Goal: Navigation & Orientation: Find specific page/section

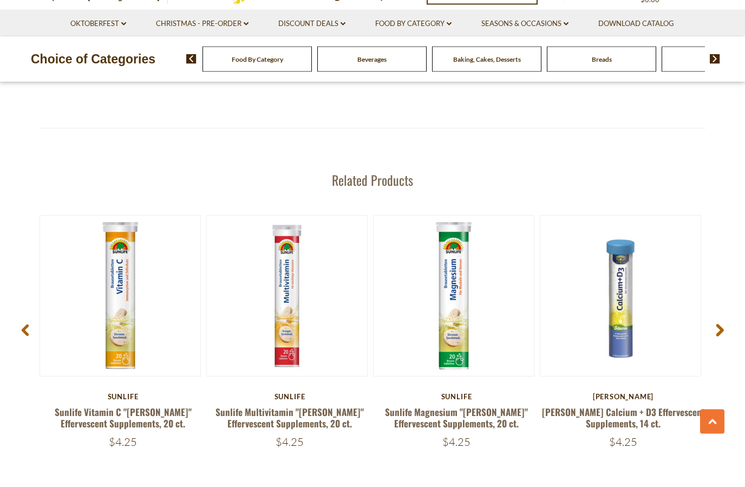
scroll to position [1320, 0]
click at [719, 354] on span at bounding box center [719, 371] width 25 height 34
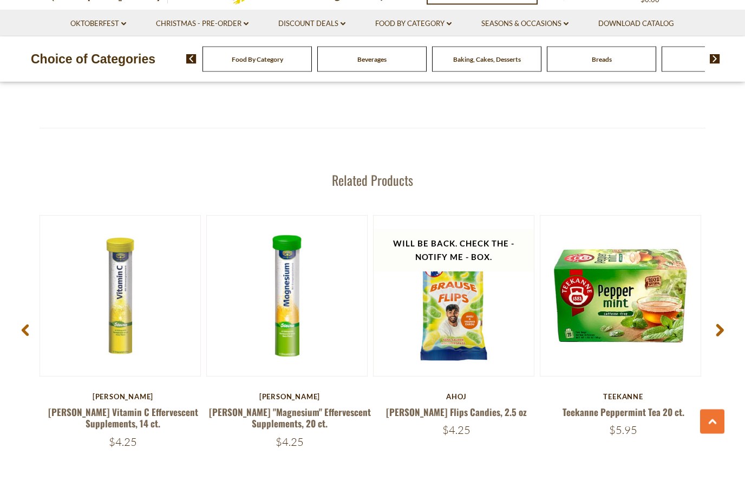
scroll to position [1359, 0]
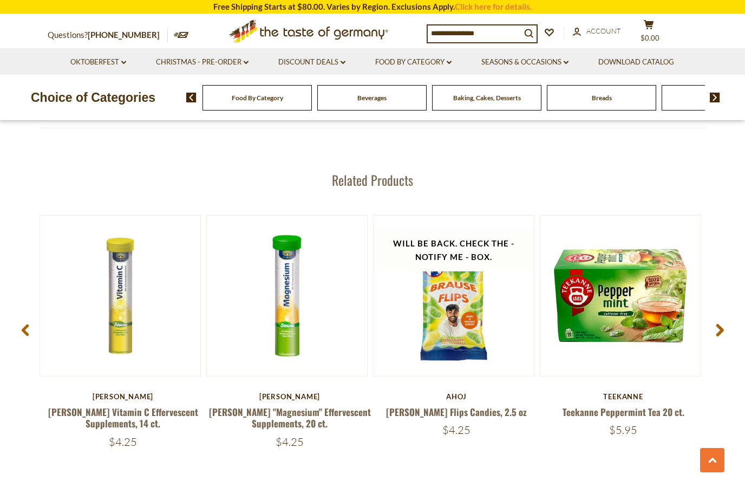
click at [722, 333] on icon at bounding box center [720, 330] width 8 height 13
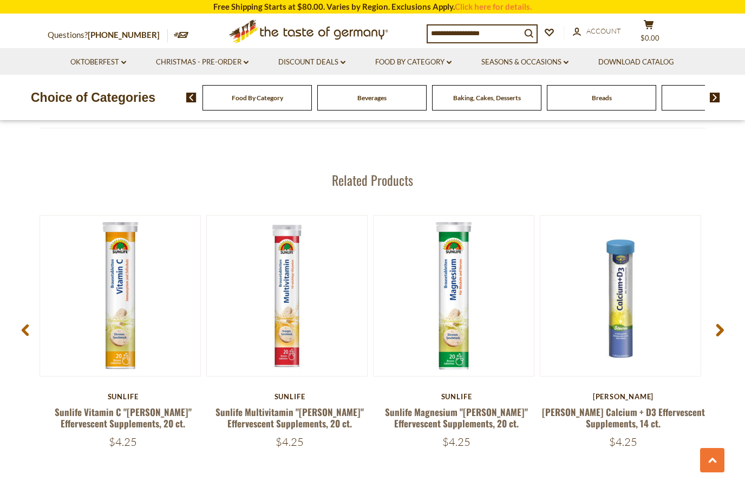
click at [720, 331] on use at bounding box center [720, 330] width 8 height 12
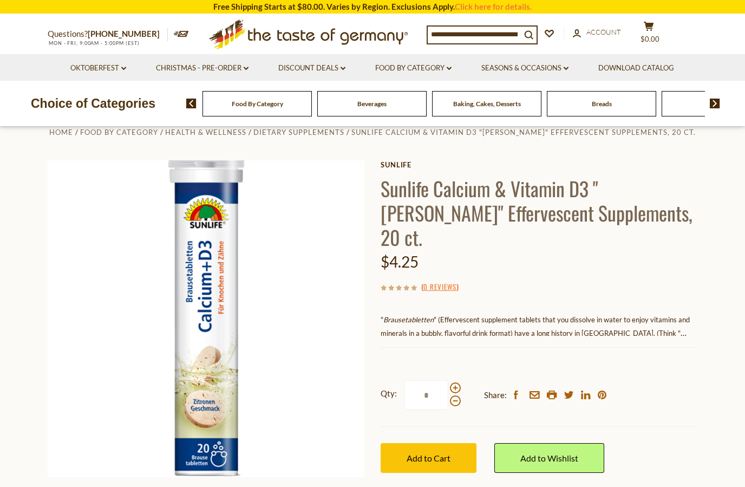
scroll to position [0, 0]
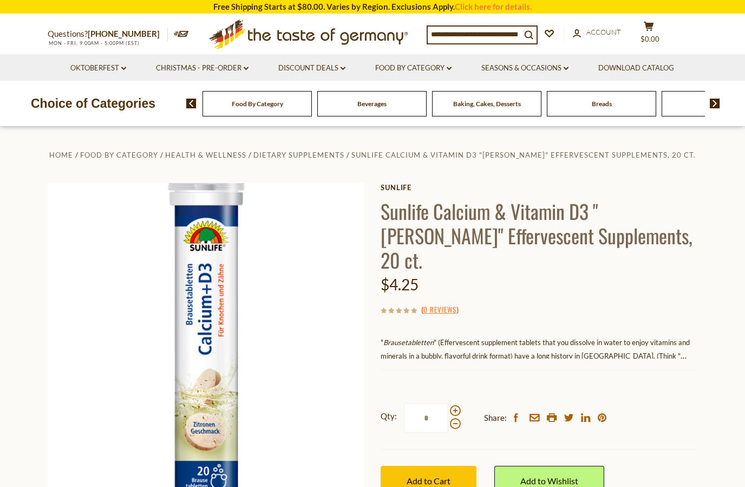
click at [440, 67] on link "Food By Category dropdown_arrow" at bounding box center [413, 68] width 76 height 12
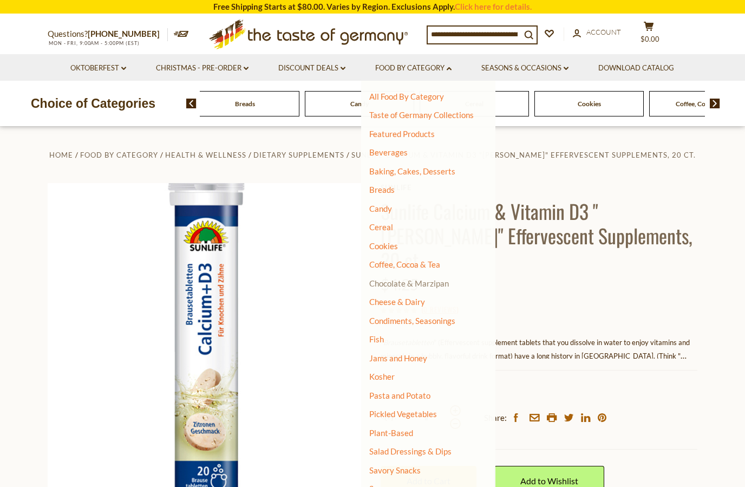
click at [428, 285] on link "Chocolate & Marzipan" at bounding box center [409, 283] width 80 height 10
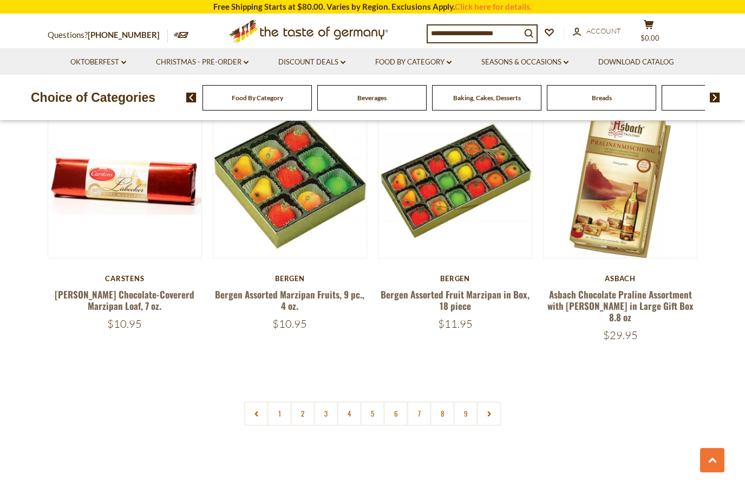
scroll to position [2465, 0]
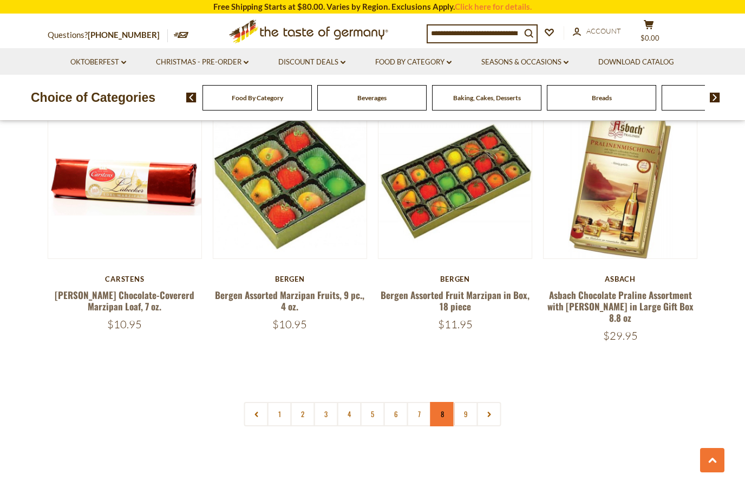
click at [445, 402] on link "8" at bounding box center [442, 414] width 24 height 24
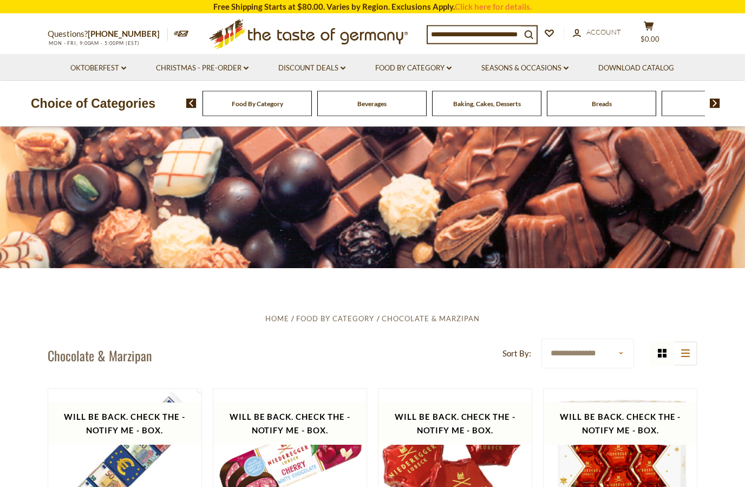
scroll to position [0, 0]
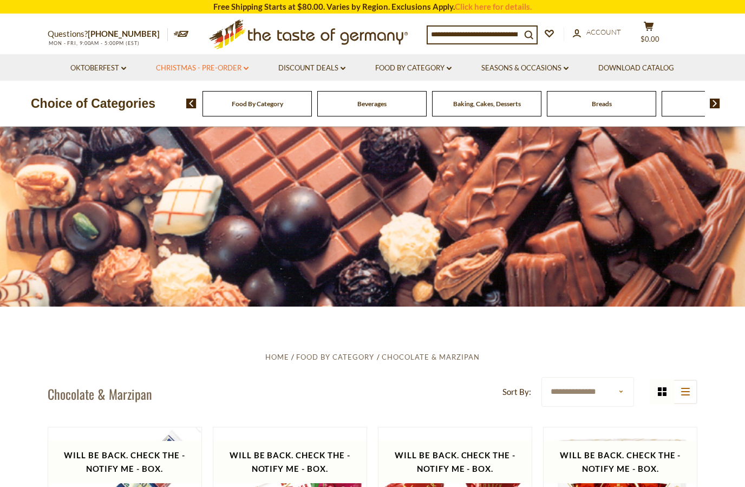
click at [247, 70] on icon "dropdown_arrow" at bounding box center [246, 69] width 5 height 4
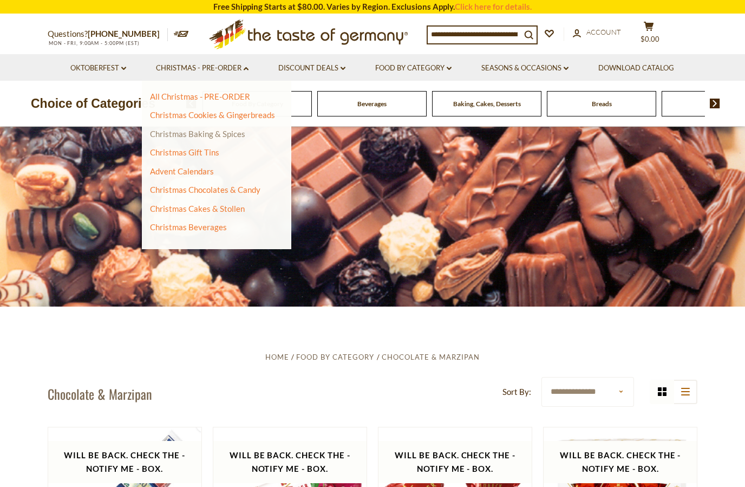
click at [221, 138] on link "Christmas Baking & Spices" at bounding box center [197, 134] width 95 height 10
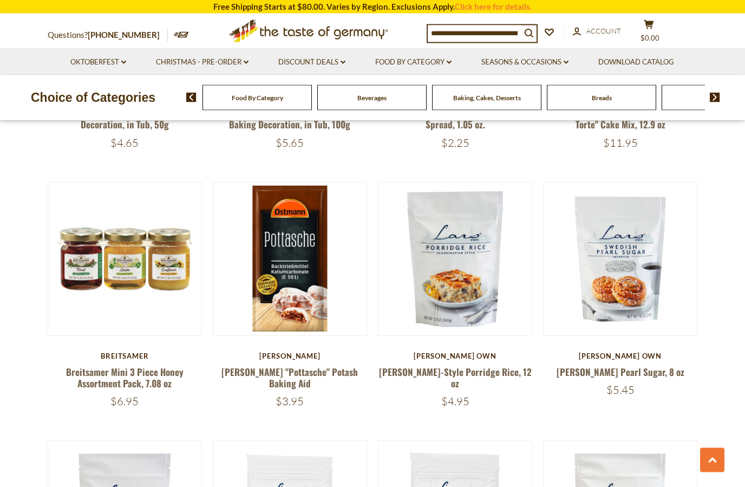
scroll to position [504, 0]
click at [119, 66] on link "Oktoberfest dropdown_arrow" at bounding box center [98, 62] width 56 height 12
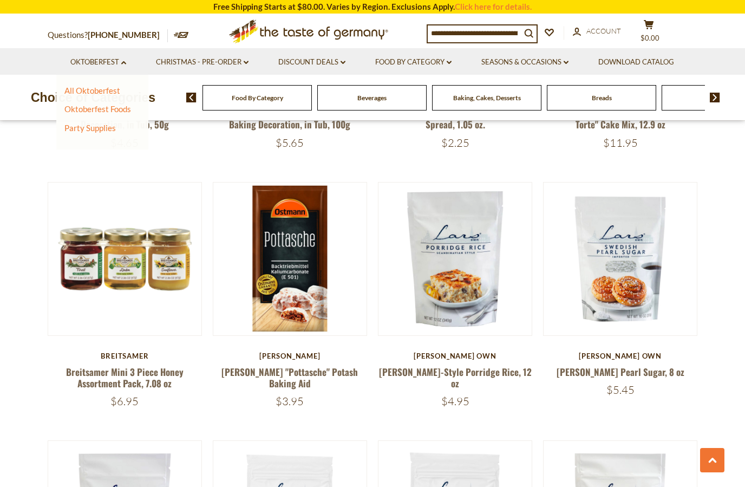
click at [349, 37] on icon ".st0{fill:#EDD300;} .st1{fill:#D33E21;}" at bounding box center [308, 32] width 203 height 34
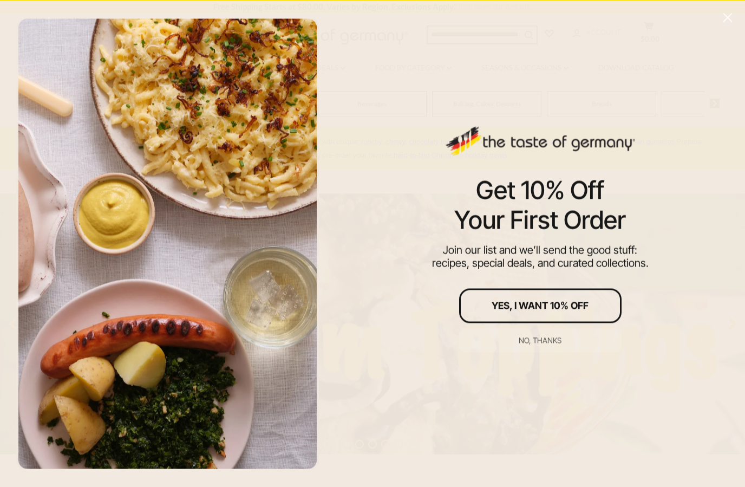
click at [727, 13] on icon "Close" at bounding box center [728, 17] width 10 height 10
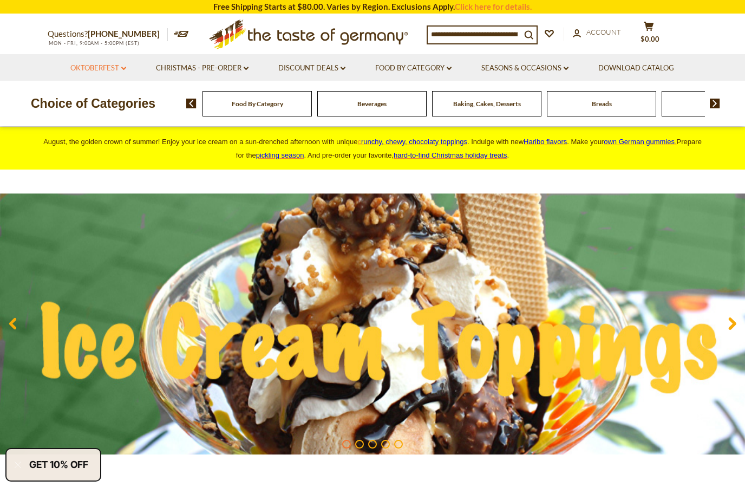
click at [113, 70] on link "Oktoberfest dropdown_arrow" at bounding box center [98, 68] width 56 height 12
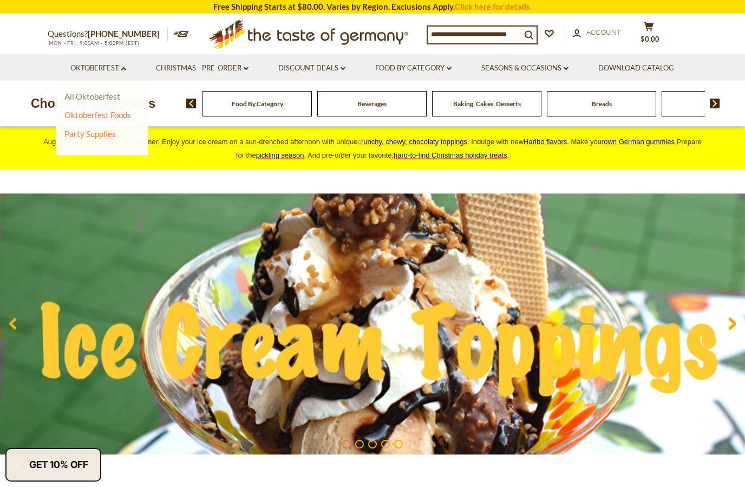
click at [98, 98] on link "All Oktoberfest" at bounding box center [92, 97] width 56 height 10
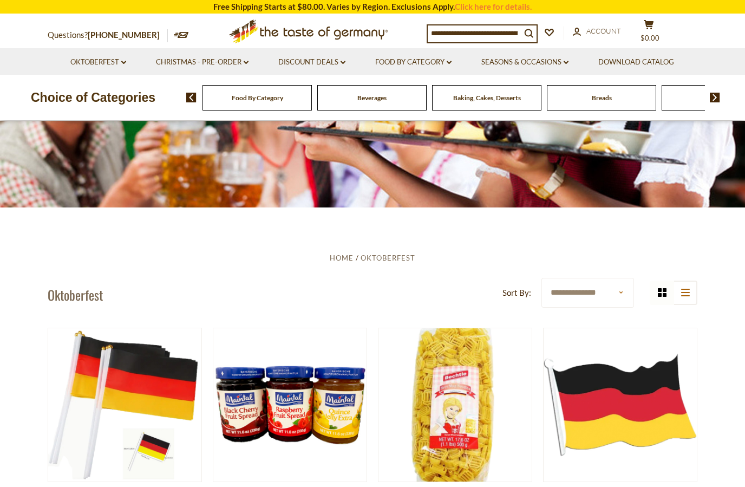
scroll to position [99, 0]
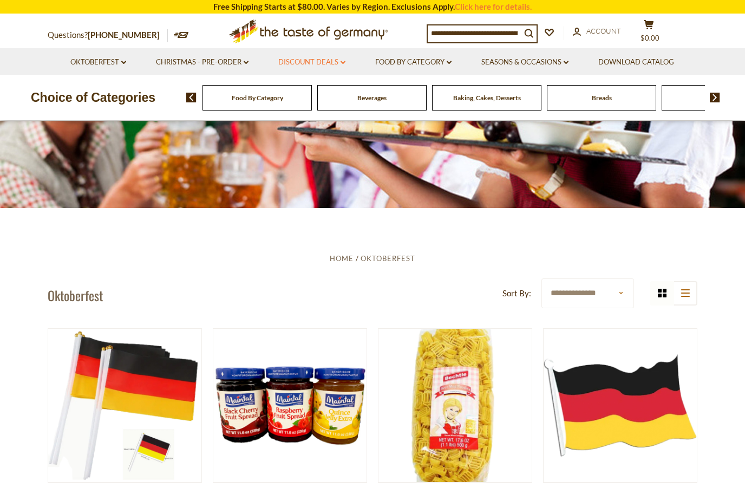
click at [345, 61] on icon at bounding box center [343, 62] width 5 height 3
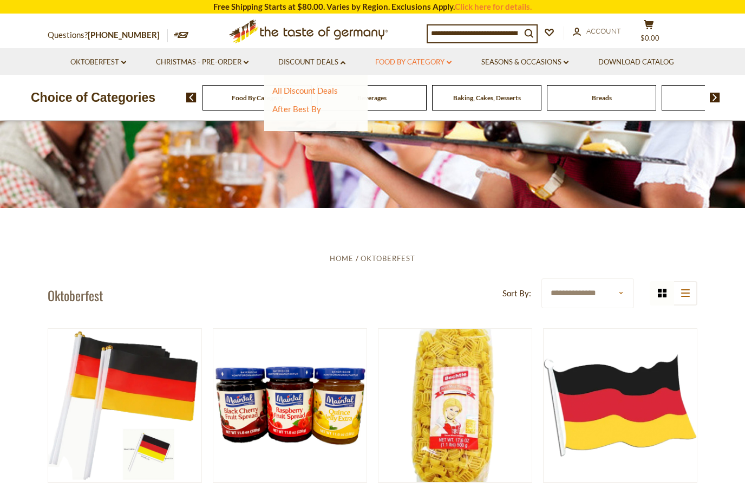
click at [449, 60] on link "Food By Category dropdown_arrow" at bounding box center [413, 62] width 76 height 12
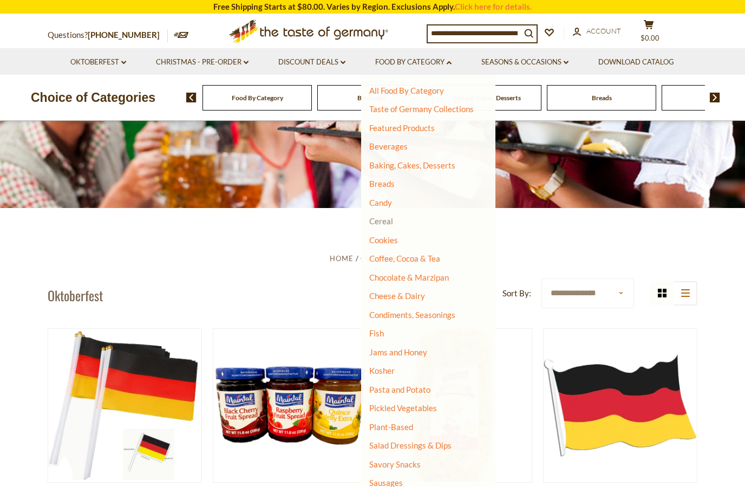
click at [389, 217] on link "Cereal" at bounding box center [381, 221] width 24 height 10
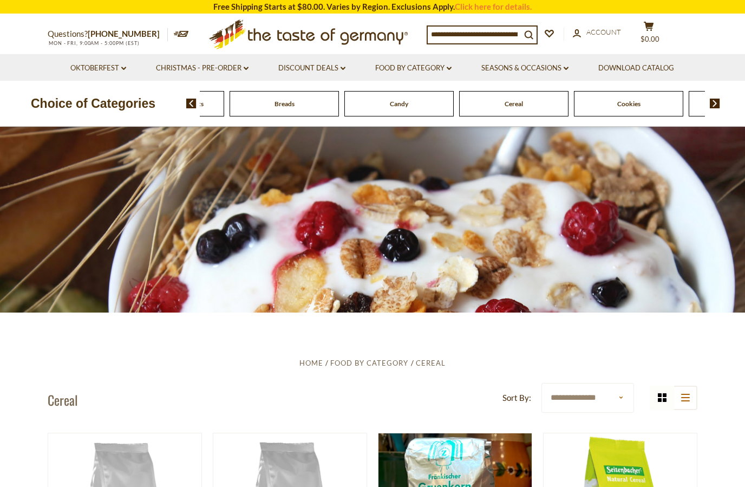
click at [194, 106] on img at bounding box center [191, 104] width 10 height 10
click at [279, 103] on span "Baking, Cakes, Desserts" at bounding box center [313, 104] width 68 height 8
